Goal: Task Accomplishment & Management: Complete application form

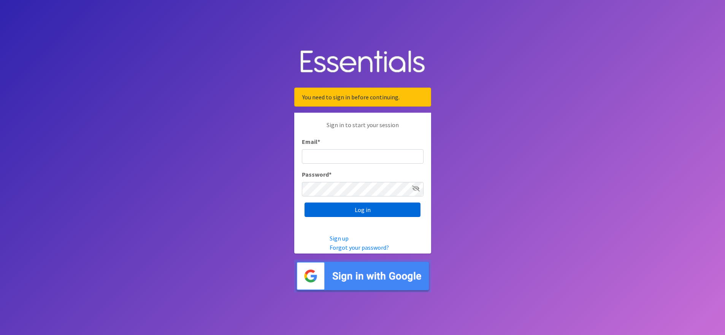
type input "[EMAIL_ADDRESS][DOMAIN_NAME]"
click at [338, 209] on input "Log in" at bounding box center [363, 209] width 116 height 14
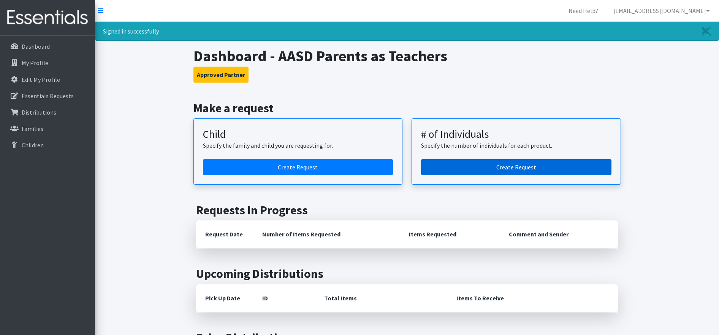
click at [512, 165] on link "Create Request" at bounding box center [516, 167] width 191 height 16
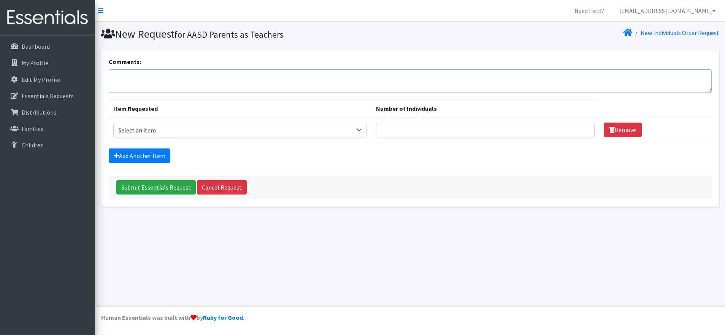
click at [157, 81] on textarea "Comments:" at bounding box center [410, 81] width 603 height 24
type textarea "If possible, could we please get some wipes. Pick up on October 23rd as early a…"
click at [362, 129] on select "Select an item (Newborn) (Preemie) (Size 1) (Size 2) (Size 3) (Size 4) (Size 5)…" at bounding box center [240, 130] width 254 height 14
select select "14510"
click at [113, 123] on select "Select an item (Newborn) (Preemie) (Size 1) (Size 2) (Size 3) (Size 4) (Size 5)…" at bounding box center [240, 130] width 254 height 14
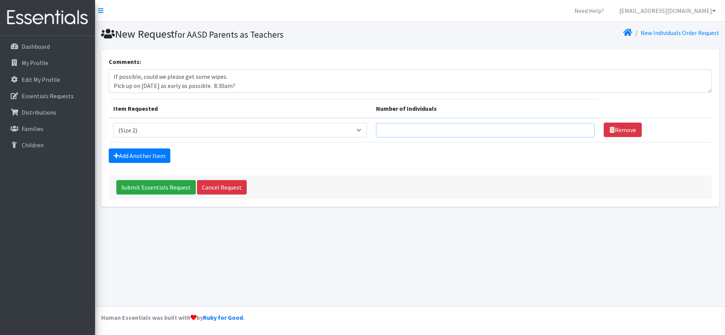
click at [388, 130] on input "Number of Individuals" at bounding box center [485, 130] width 219 height 14
type input "4"
click at [359, 129] on select "Select an item (Newborn) (Preemie) (Size 1) (Size 2) (Size 3) (Size 4) (Size 5)…" at bounding box center [240, 130] width 254 height 14
click at [113, 123] on select "Select an item (Newborn) (Preemie) (Size 1) (Size 2) (Size 3) (Size 4) (Size 5)…" at bounding box center [240, 130] width 254 height 14
click at [357, 130] on select "Select an item (Newborn) (Preemie) (Size 1) (Size 2) (Size 3) (Size 4) (Size 5)…" at bounding box center [240, 130] width 254 height 14
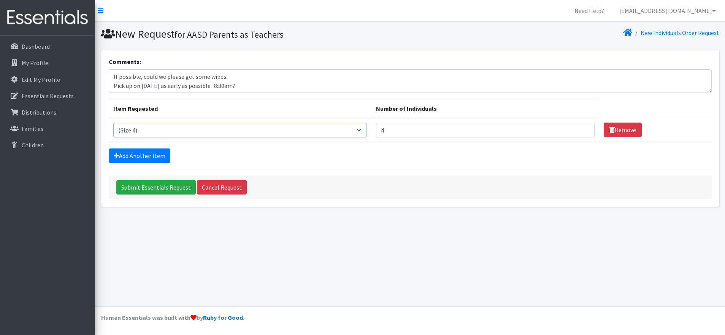
select select "14510"
click at [113, 123] on select "Select an item (Newborn) (Preemie) (Size 1) (Size 2) (Size 3) (Size 4) (Size 5)…" at bounding box center [240, 130] width 254 height 14
click at [145, 159] on link "Add Another Item" at bounding box center [140, 155] width 62 height 14
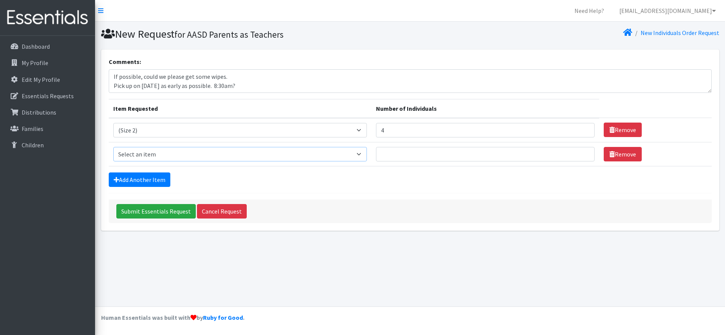
click at [148, 154] on select "Select an item (Newborn) (Preemie) (Size 1) (Size 2) (Size 3) (Size 4) (Size 5)…" at bounding box center [240, 154] width 254 height 14
select select "14512"
click at [113, 147] on select "Select an item (Newborn) (Preemie) (Size 1) (Size 2) (Size 3) (Size 4) (Size 5)…" at bounding box center [240, 154] width 254 height 14
click at [400, 154] on input "Number of Individuals" at bounding box center [485, 154] width 219 height 14
type input "8"
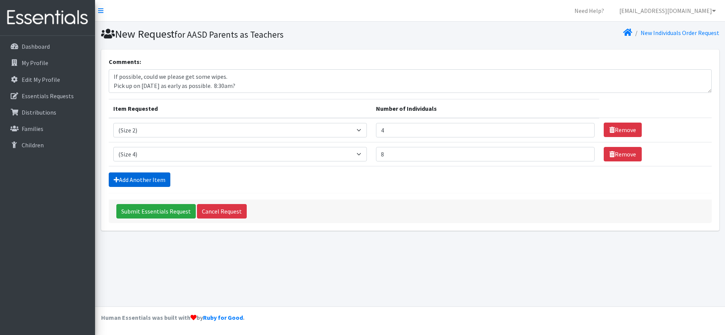
click at [158, 179] on link "Add Another Item" at bounding box center [140, 179] width 62 height 14
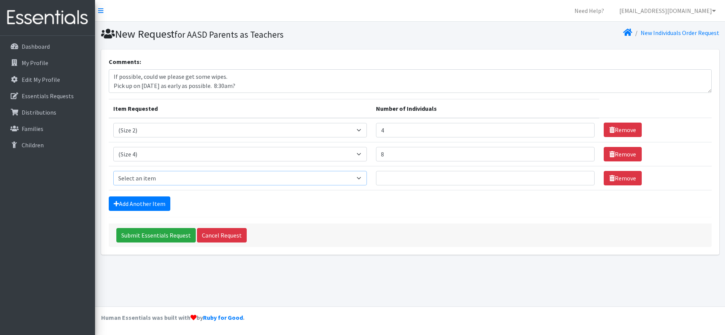
click at [158, 179] on select "Select an item (Newborn) (Preemie) (Size 1) (Size 2) (Size 3) (Size 4) (Size 5)…" at bounding box center [240, 178] width 254 height 14
select select "14488"
click at [113, 171] on select "Select an item (Newborn) (Preemie) (Size 1) (Size 2) (Size 3) (Size 4) (Size 5)…" at bounding box center [240, 178] width 254 height 14
click at [386, 180] on input "Number of Individuals" at bounding box center [485, 178] width 219 height 14
type input "16"
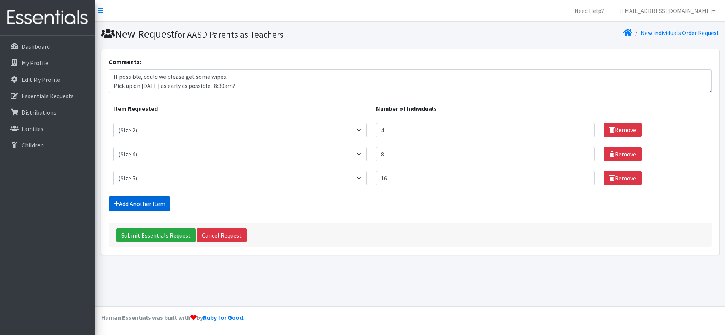
click at [159, 206] on link "Add Another Item" at bounding box center [140, 203] width 62 height 14
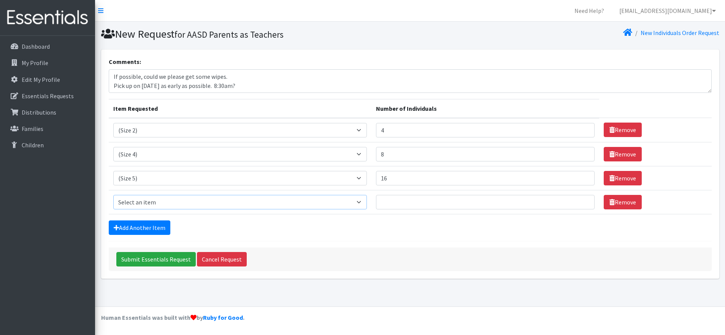
click at [159, 202] on select "Select an item (Newborn) (Preemie) (Size 1) (Size 2) (Size 3) (Size 4) (Size 5)…" at bounding box center [240, 202] width 254 height 14
select select "14491"
click at [113, 195] on select "Select an item (Newborn) (Preemie) (Size 1) (Size 2) (Size 3) (Size 4) (Size 5)…" at bounding box center [240, 202] width 254 height 14
click at [394, 202] on input "Number of Individuals" at bounding box center [485, 202] width 219 height 14
type input "24"
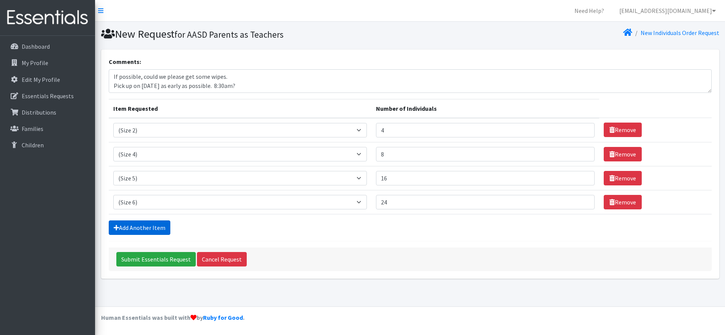
click at [158, 229] on link "Add Another Item" at bounding box center [140, 227] width 62 height 14
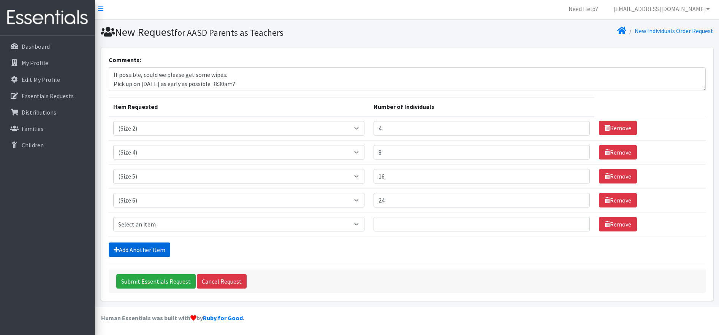
scroll to position [2, 0]
click at [158, 227] on select "Select an item (Newborn) (Preemie) (Size 1) (Size 2) (Size 3) (Size 4) (Size 5)…" at bounding box center [238, 223] width 251 height 14
select select "14953"
click at [113, 216] on select "Select an item (Newborn) (Preemie) (Size 1) (Size 2) (Size 3) (Size 4) (Size 5)…" at bounding box center [238, 223] width 251 height 14
click at [400, 225] on input "Number of Individuals" at bounding box center [482, 223] width 216 height 14
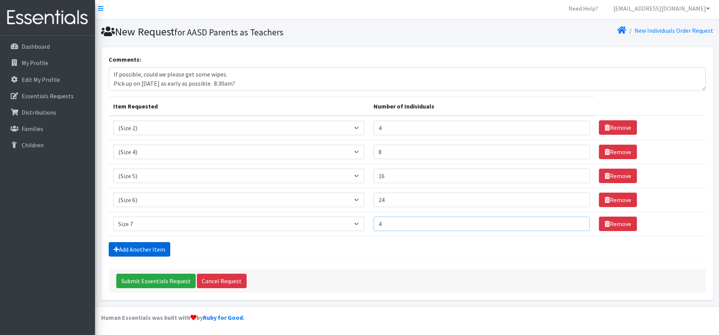
type input "4"
click at [140, 246] on link "Add Another Item" at bounding box center [140, 249] width 62 height 14
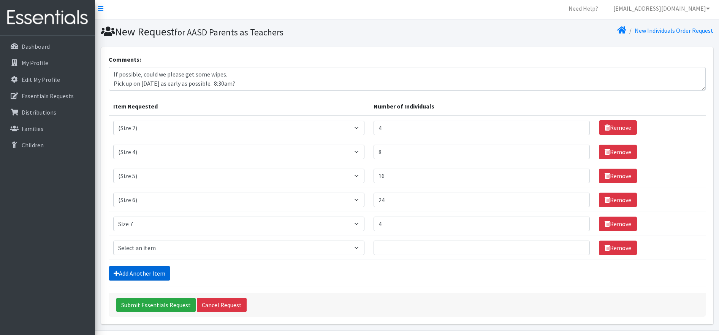
scroll to position [26, 0]
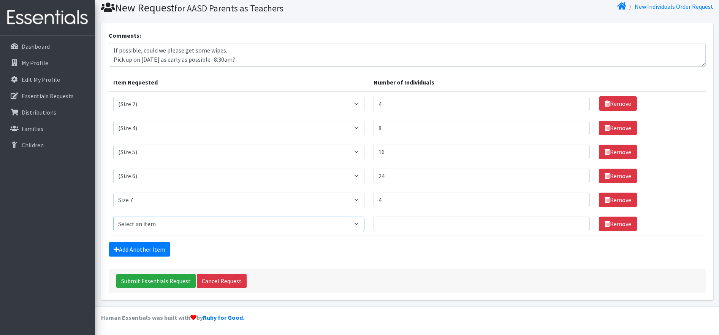
click at [152, 221] on select "Select an item (Newborn) (Preemie) (Size 1) (Size 2) (Size 3) (Size 4) (Size 5)…" at bounding box center [238, 223] width 251 height 14
select select "14494"
click at [113, 216] on select "Select an item (Newborn) (Preemie) (Size 1) (Size 2) (Size 3) (Size 4) (Size 5)…" at bounding box center [238, 223] width 251 height 14
click at [401, 224] on input "Number of Individuals" at bounding box center [482, 223] width 216 height 14
type input "4"
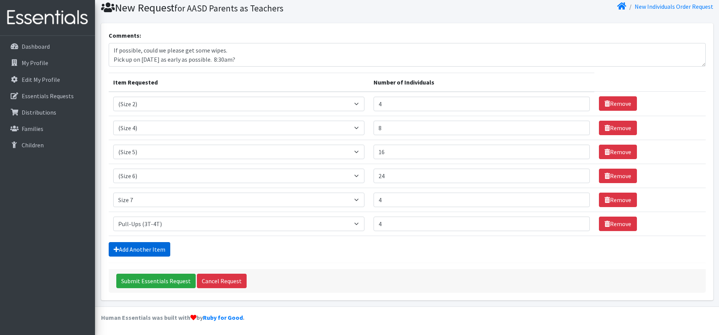
click at [152, 249] on link "Add Another Item" at bounding box center [140, 249] width 62 height 14
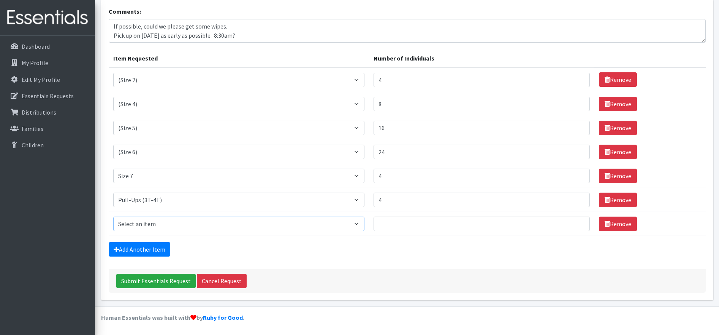
click at [156, 221] on select "Select an item (Newborn) (Preemie) (Size 1) (Size 2) (Size 3) (Size 4) (Size 5)…" at bounding box center [238, 223] width 251 height 14
click at [253, 261] on form "Comments: If possible, could we please get some wipes. Pick up on October 23rd …" at bounding box center [407, 150] width 597 height 286
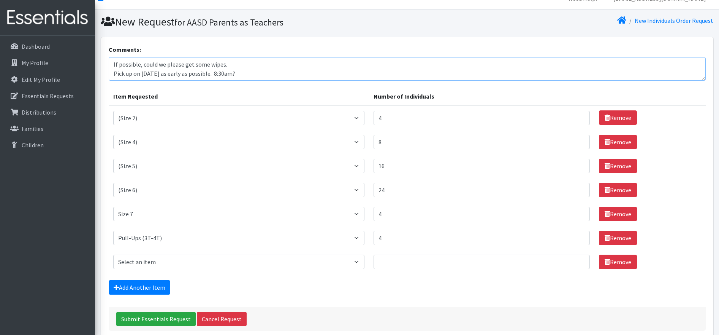
click at [226, 65] on textarea "If possible, could we please get some wipes. Pick up on October 23rd as early a…" at bounding box center [407, 69] width 597 height 24
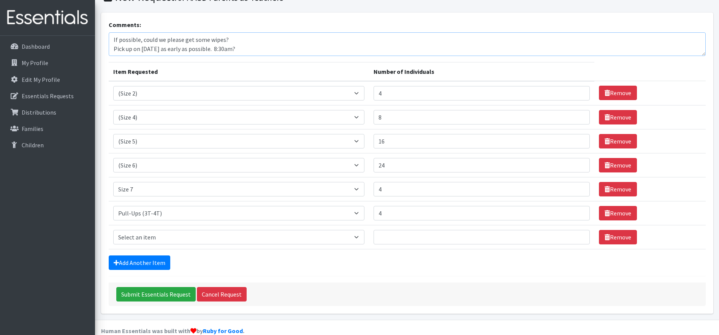
scroll to position [50, 0]
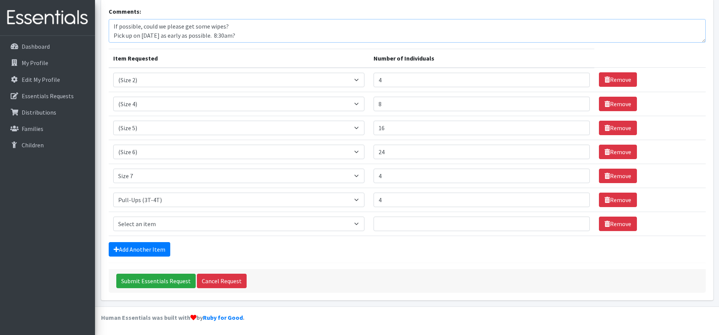
click at [267, 32] on textarea "If possible, could we please get some wipes? Pick up on October 23rd as early a…" at bounding box center [407, 31] width 597 height 24
type textarea "If possible, could we please get some wipes? Pick up on [DATE] as early as poss…"
click at [165, 281] on input "Submit Essentials Request" at bounding box center [155, 280] width 79 height 14
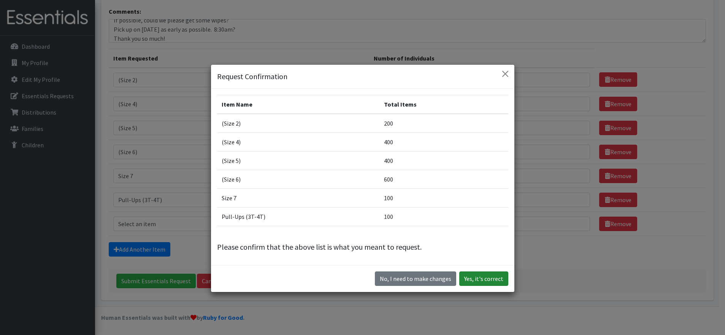
click at [479, 279] on button "Yes, it's correct" at bounding box center [483, 278] width 49 height 14
